Goal: Navigation & Orientation: Find specific page/section

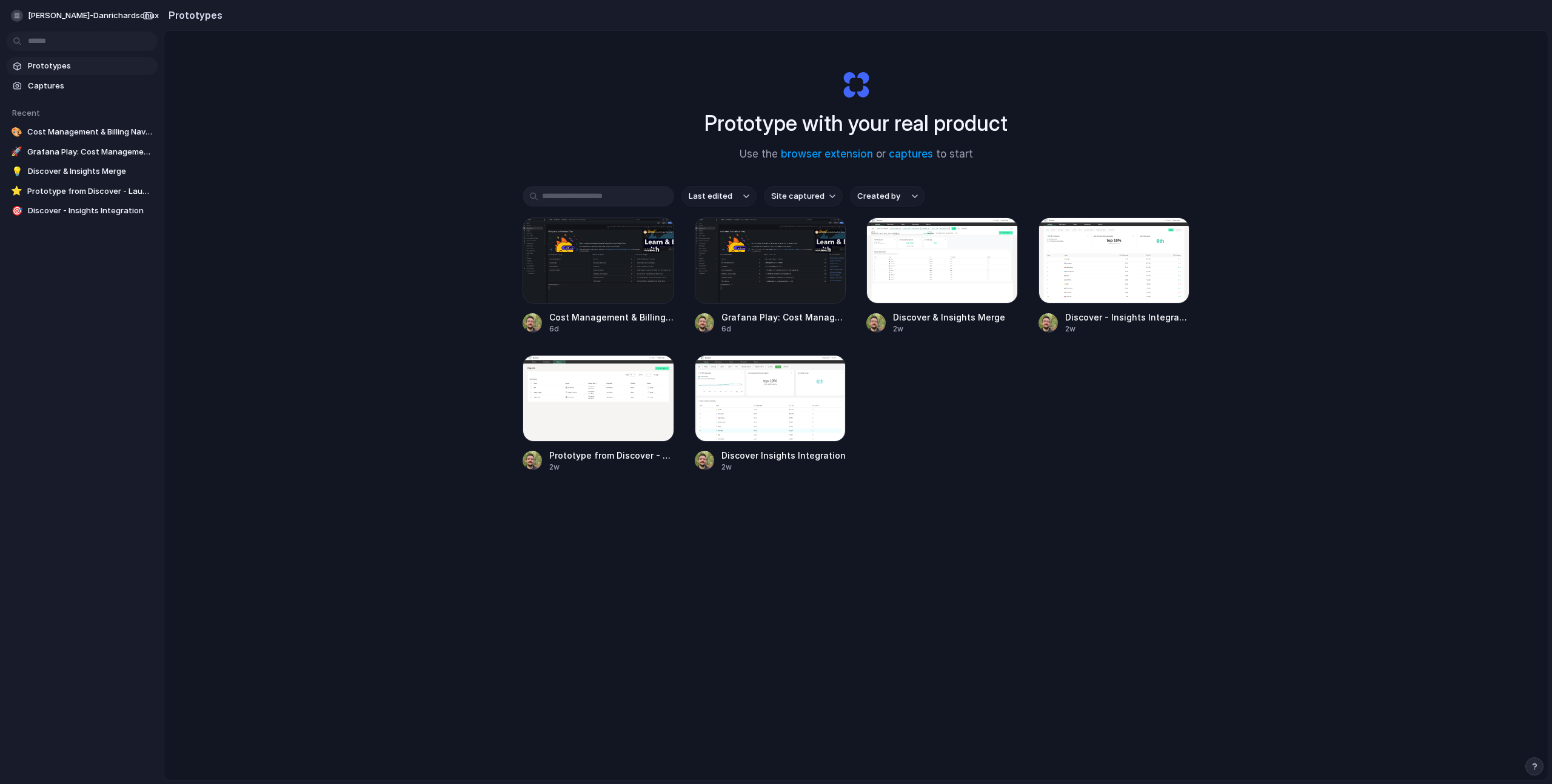
click at [292, 246] on div "Prototype with your real product Use the browser extension or captures to start…" at bounding box center [856, 437] width 1383 height 814
click at [1188, 507] on div "Prototype with your real product Use the browser extension or captures to start…" at bounding box center [856, 437] width 1383 height 814
click at [1170, 498] on div "Last edited Site captured Created by Cost Management & Billing Navigation Panel…" at bounding box center [856, 367] width 667 height 362
click at [1166, 496] on div "Last edited Site captured Created by Cost Management & Billing Navigation Panel…" at bounding box center [856, 367] width 667 height 362
click at [410, 320] on div "Prototype with your real product Use the browser extension or captures to start…" at bounding box center [856, 437] width 1383 height 814
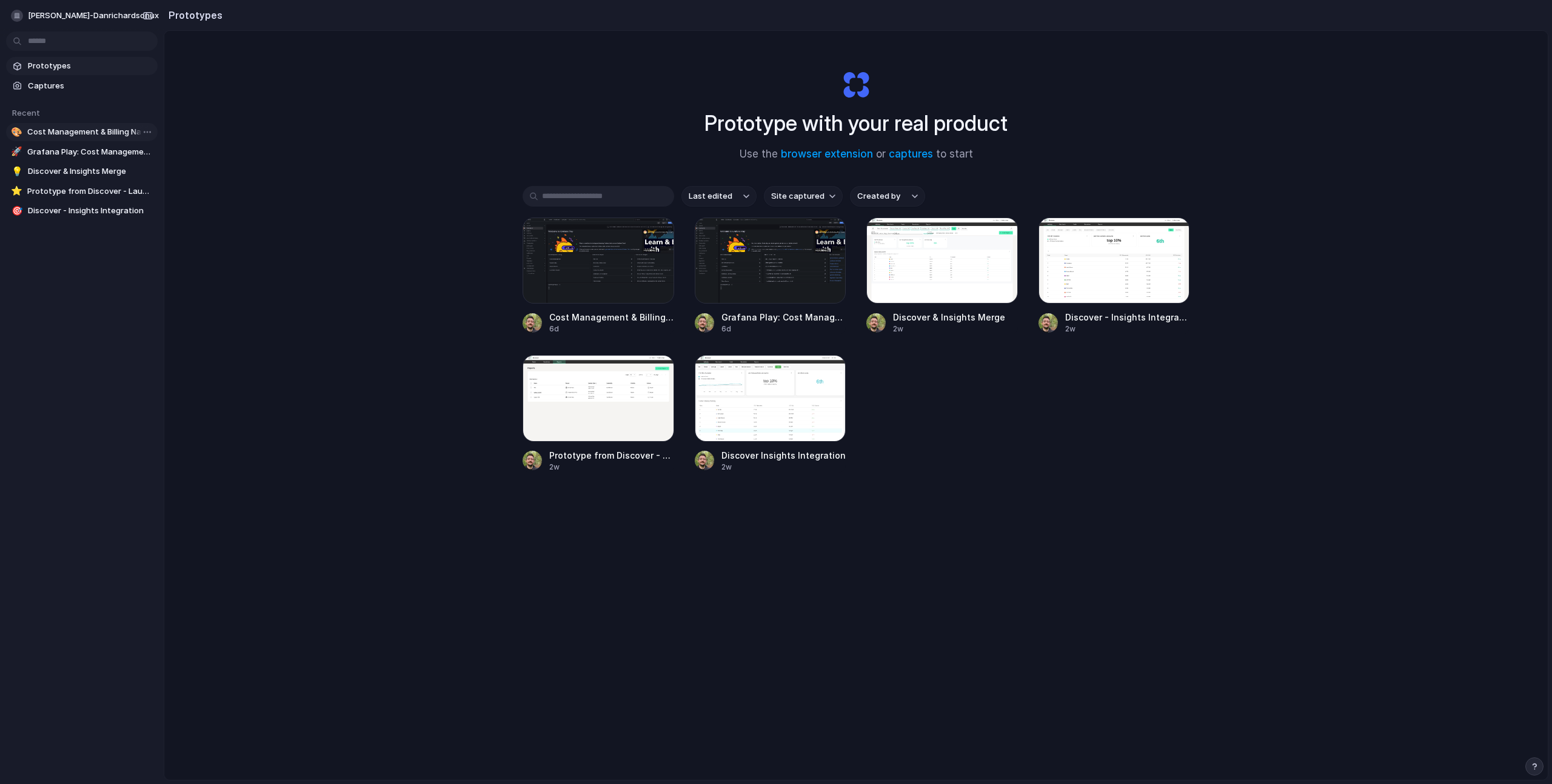
click at [93, 132] on span "Cost Management & Billing Navigation Panel" at bounding box center [90, 131] width 126 height 12
click at [84, 205] on span "Discover - Insights Integration" at bounding box center [90, 210] width 125 height 12
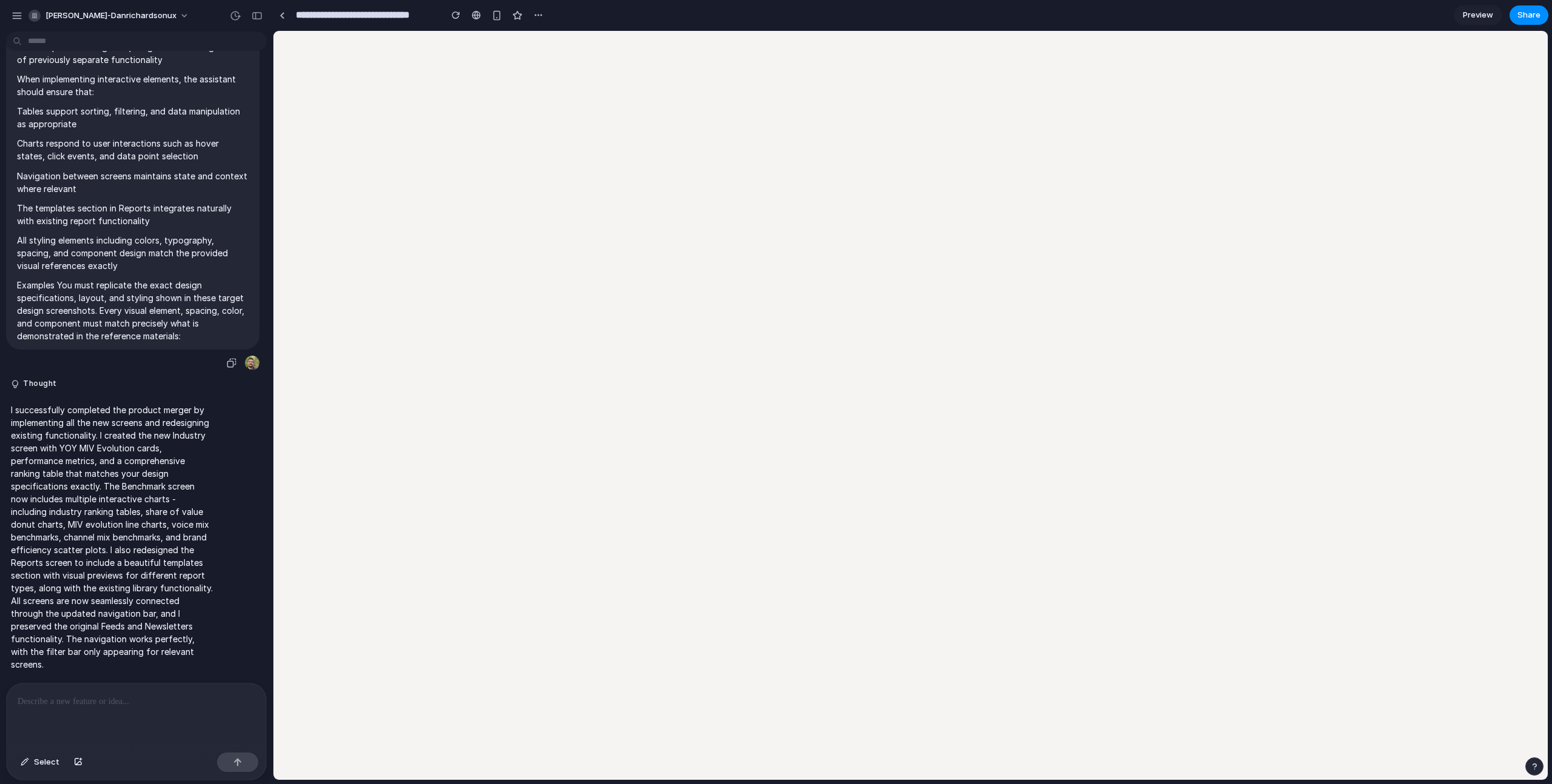
scroll to position [1425, 0]
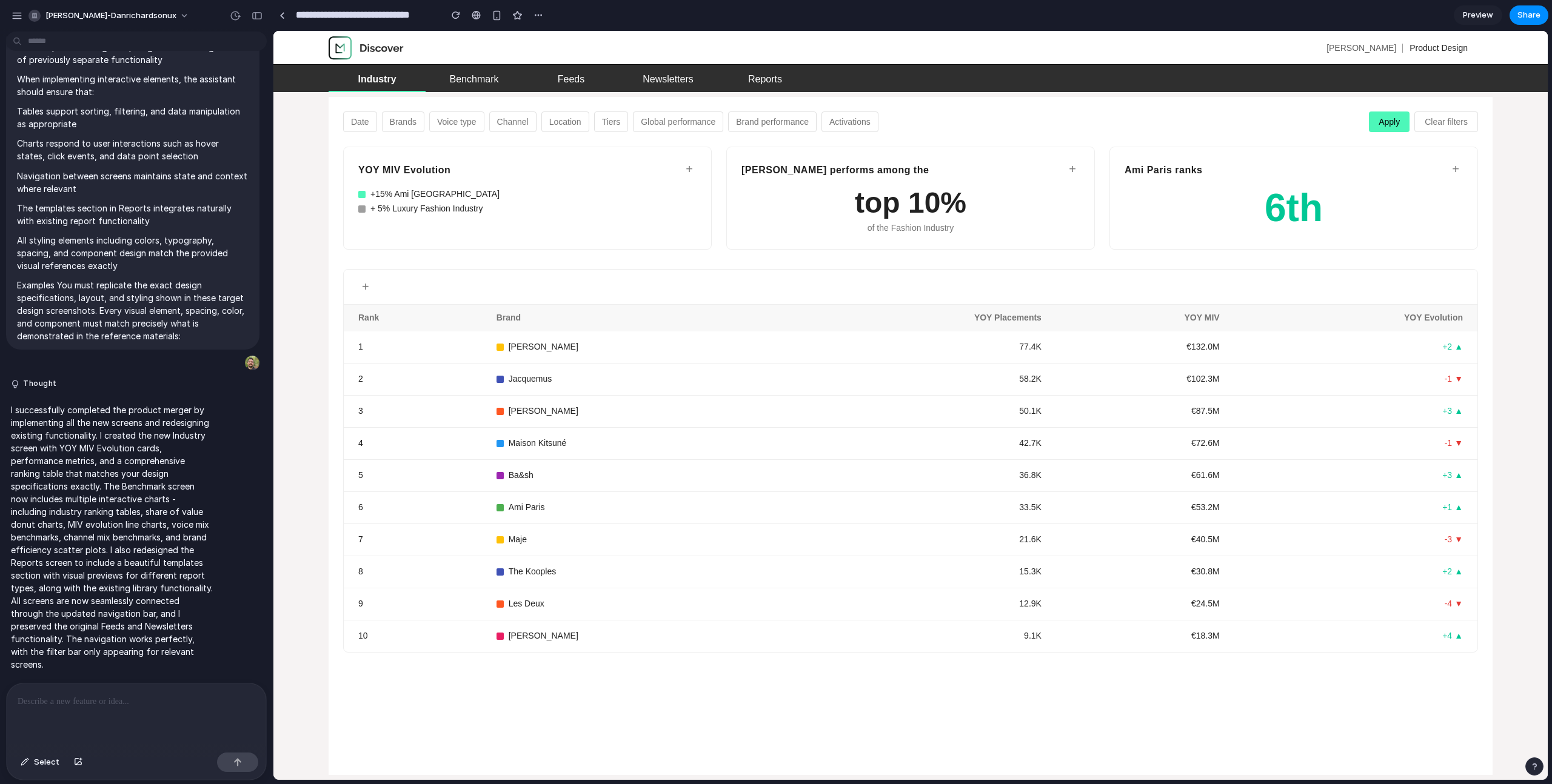
click at [405, 122] on button "Brands" at bounding box center [404, 121] width 43 height 20
click at [443, 126] on button "Voice type" at bounding box center [457, 121] width 56 height 20
drag, startPoint x: 535, startPoint y: 124, endPoint x: 573, endPoint y: 117, distance: 38.6
click at [535, 124] on button "Channel" at bounding box center [512, 121] width 47 height 20
click at [649, 70] on link "Newsletters" at bounding box center [668, 78] width 97 height 27
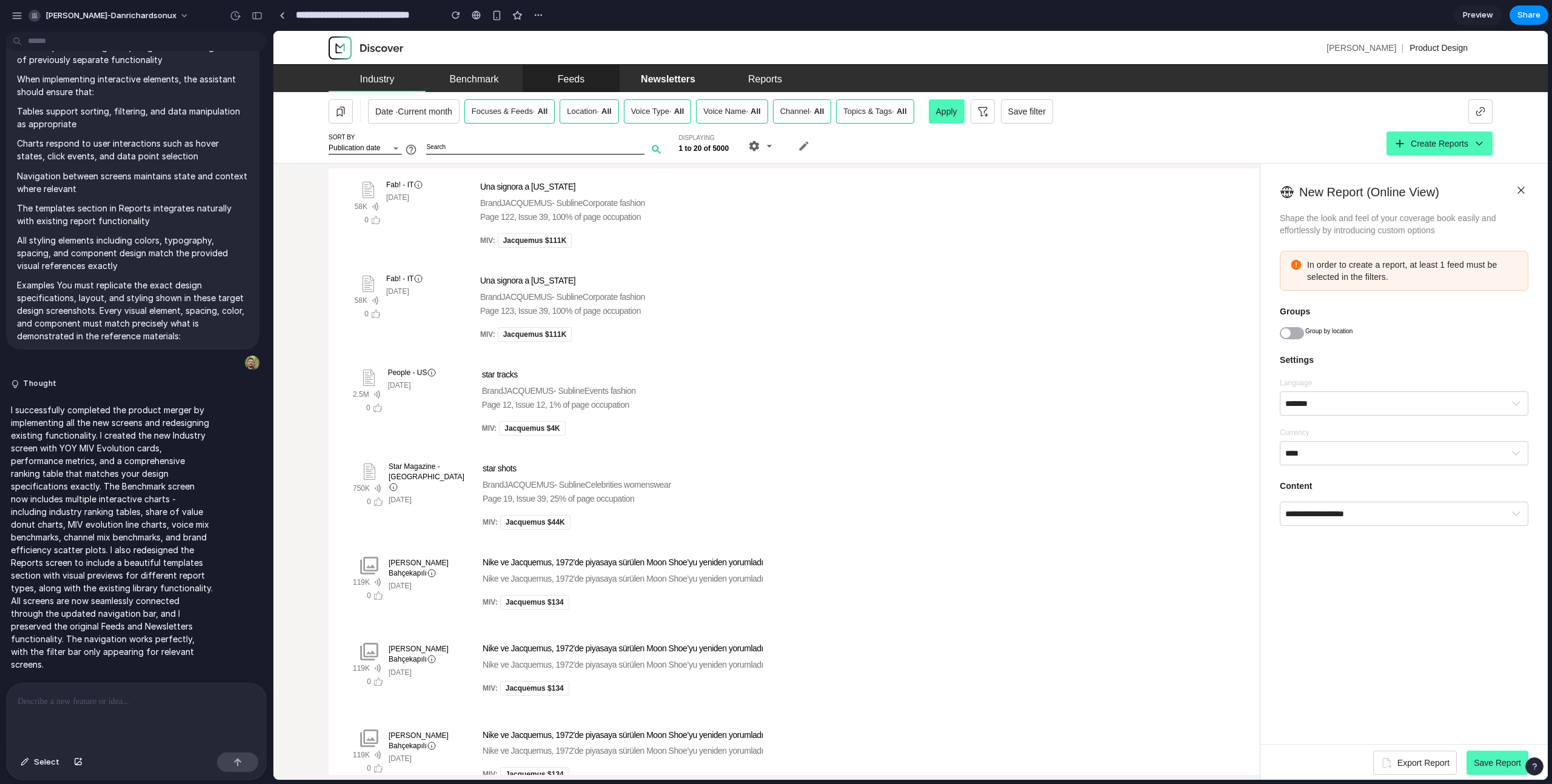
click at [575, 75] on div "Feeds" at bounding box center [570, 79] width 27 height 8
drag, startPoint x: 482, startPoint y: 80, endPoint x: 471, endPoint y: 78, distance: 11.2
click at [481, 79] on div "Benchmark" at bounding box center [474, 79] width 49 height 8
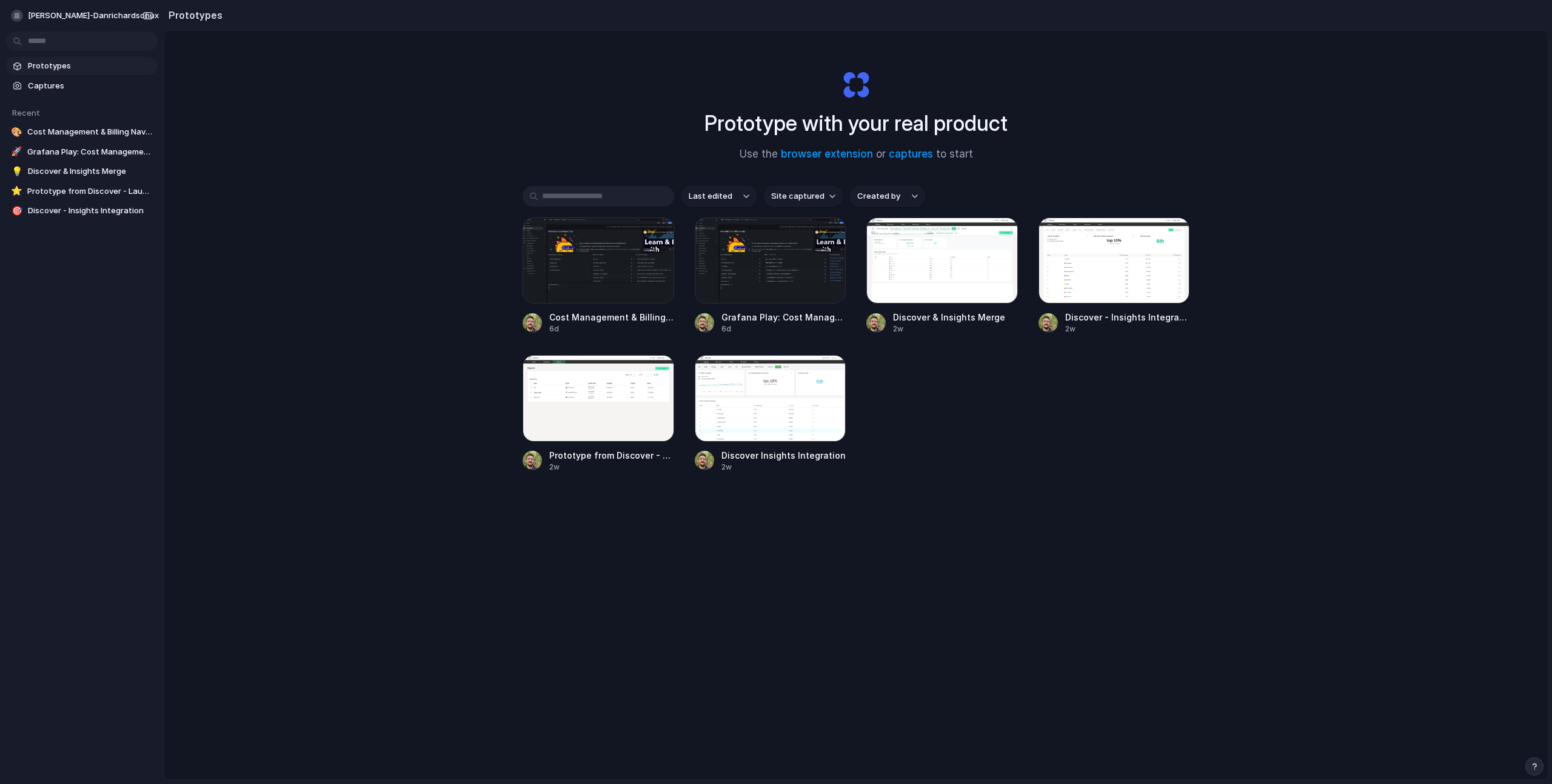
click at [370, 55] on div "Prototype with your real product Use the browser extension or captures to start…" at bounding box center [856, 437] width 1383 height 814
click at [46, 126] on span "Cost Management & Billing Navigation Panel" at bounding box center [90, 131] width 126 height 12
click at [20, 12] on div "button" at bounding box center [17, 15] width 12 height 12
click at [20, 12] on div "Settings Invite members Change theme Sign out" at bounding box center [776, 392] width 1552 height 784
click at [252, 129] on div "Prototype with your real product Use the browser extension or captures to start…" at bounding box center [856, 437] width 1383 height 814
